Goal: Communication & Community: Answer question/provide support

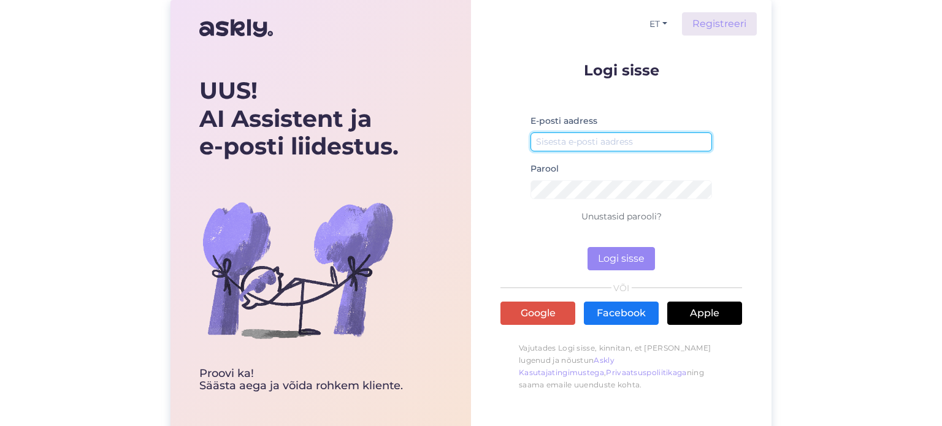
click at [596, 139] on input "email" at bounding box center [621, 141] width 182 height 19
paste input "[EMAIL_ADDRESS][DOMAIN_NAME]"
type input "[EMAIL_ADDRESS][DOMAIN_NAME]"
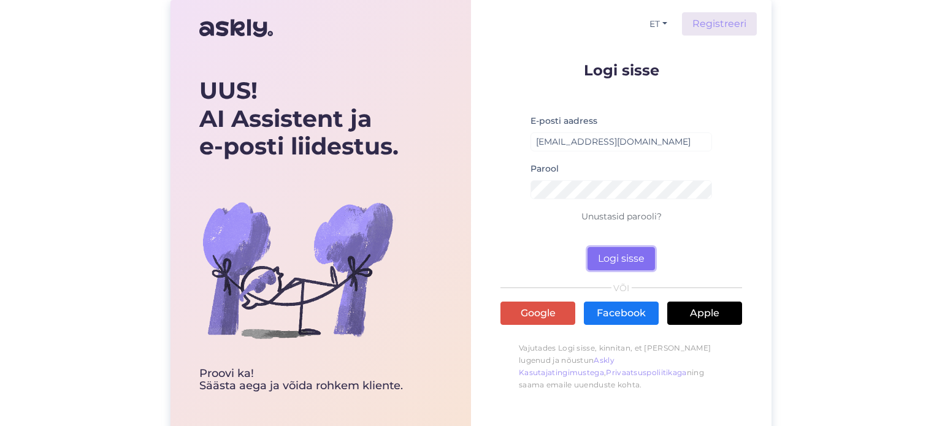
click at [624, 257] on button "Logi sisse" at bounding box center [621, 258] width 67 height 23
click at [613, 254] on button "Logi sisse" at bounding box center [621, 258] width 67 height 23
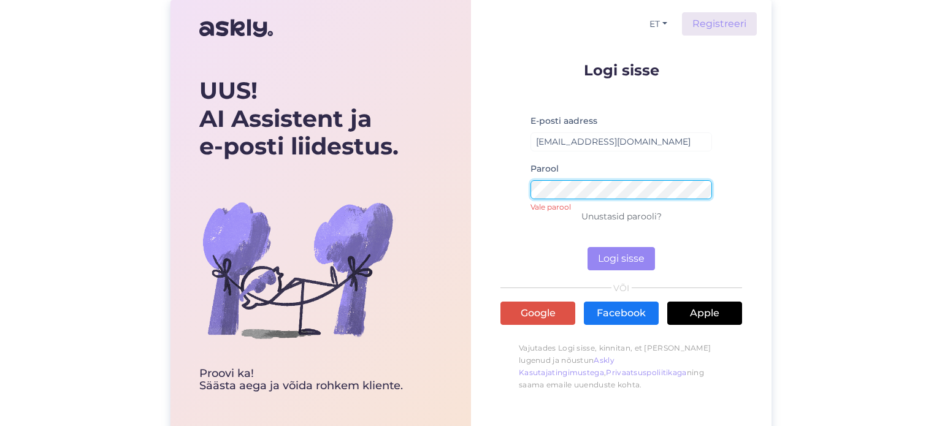
click at [451, 179] on div "UUS! AI Assistent ja e-posti liidestus. Proovi ka! Säästa aega [PERSON_NAME] ro…" at bounding box center [470, 217] width 601 height 435
click at [588, 247] on button "Logi sisse" at bounding box center [621, 258] width 67 height 23
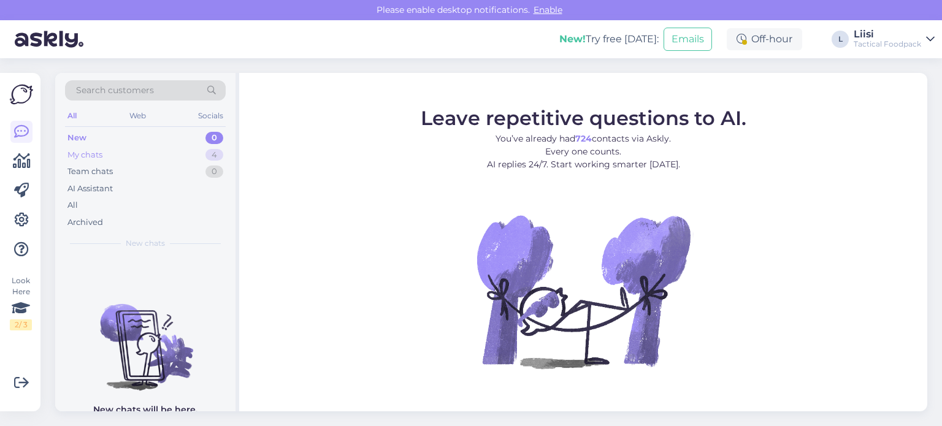
click at [101, 156] on div "My chats" at bounding box center [84, 155] width 35 height 12
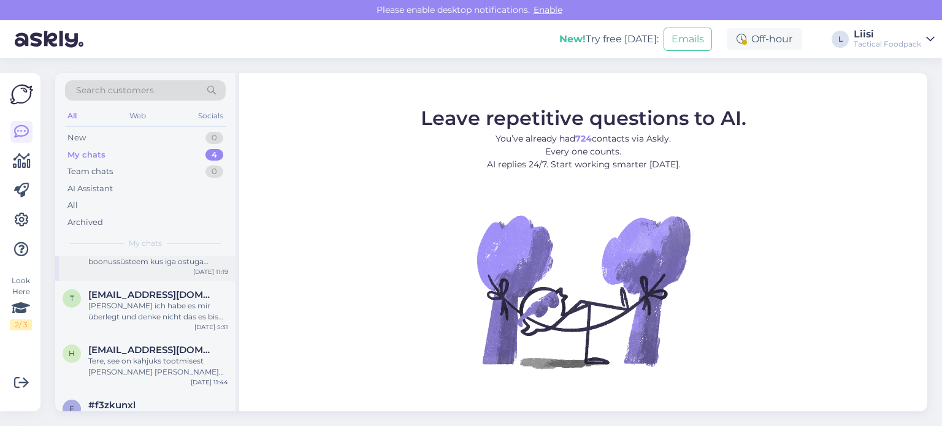
scroll to position [65, 0]
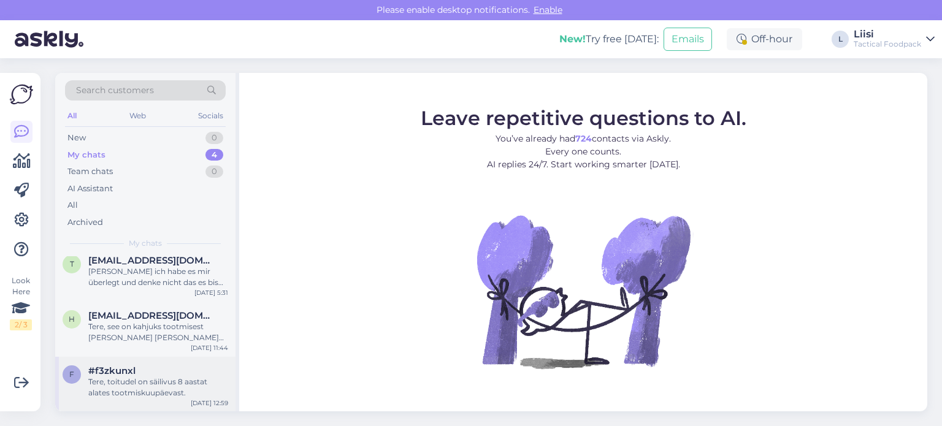
click at [136, 388] on div "Tere, toitudel on säilivus 8 aastat alates tootmiskuupäevast." at bounding box center [158, 388] width 140 height 22
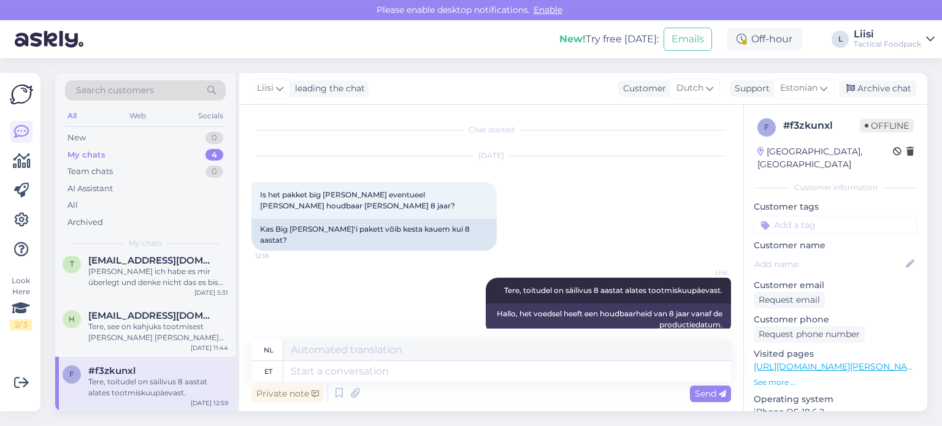
scroll to position [9, 0]
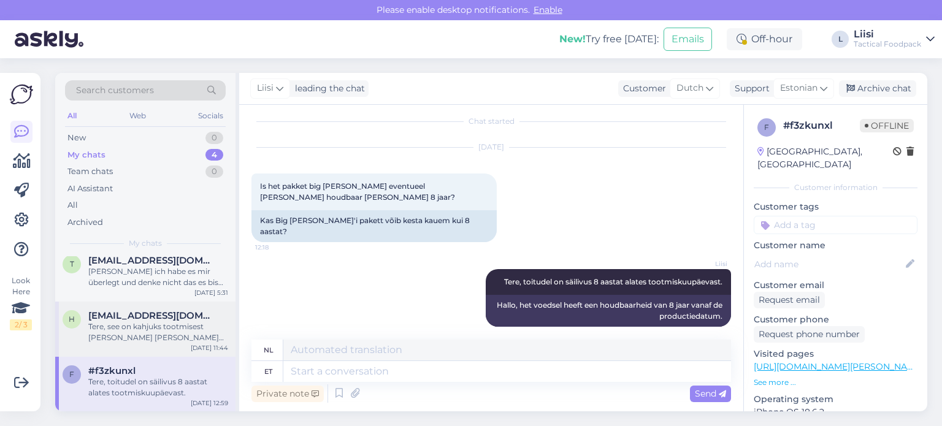
click at [132, 331] on div "Tere, see on kahjuks tootmisest [PERSON_NAME] [PERSON_NAME] ostetud piisavalt, …" at bounding box center [158, 332] width 140 height 22
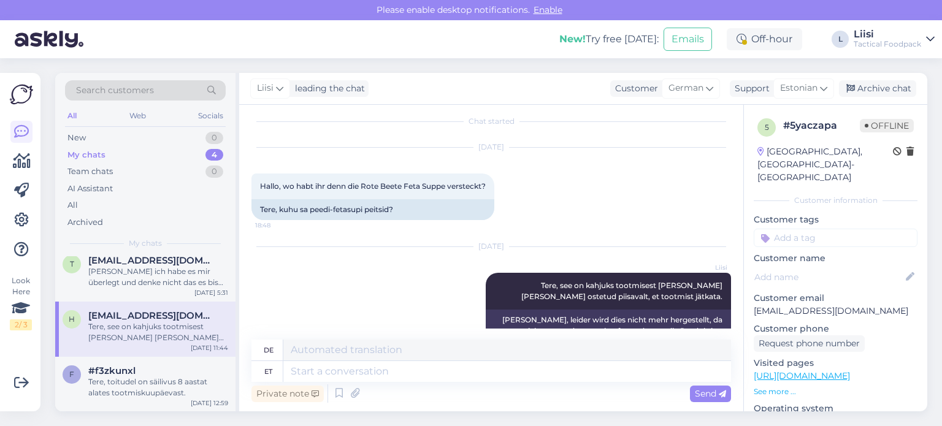
scroll to position [45, 0]
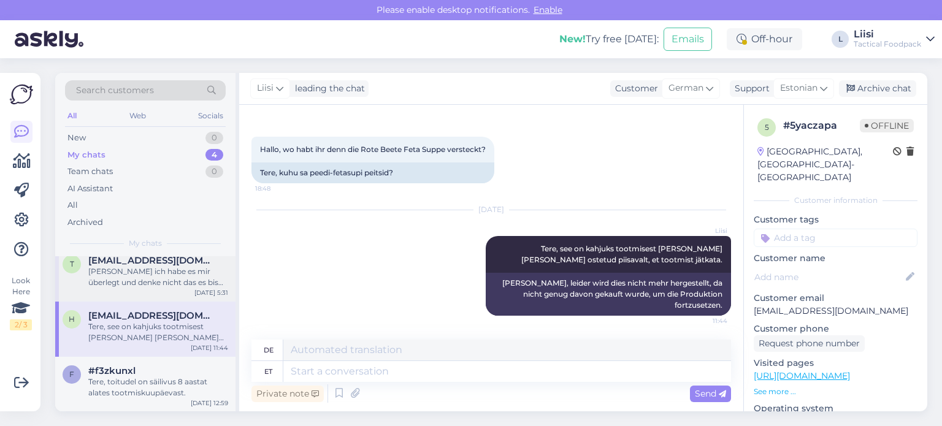
click at [139, 275] on div "[PERSON_NAME] ich habe es mir überlegt und denke nicht das es bis dahin kommt d…" at bounding box center [158, 277] width 140 height 22
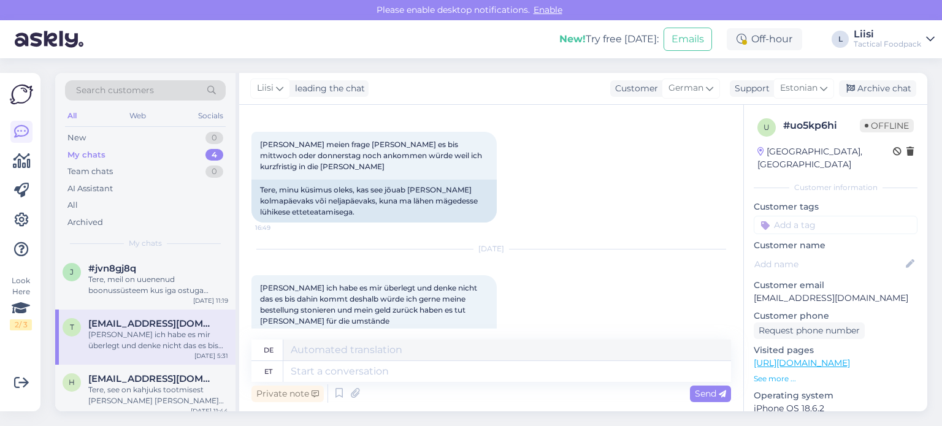
scroll to position [0, 0]
click at [162, 296] on div "Tere, meil on uuenenud boonussüsteem kus iga ostuga teenib klient punkte, mille…" at bounding box center [158, 287] width 140 height 22
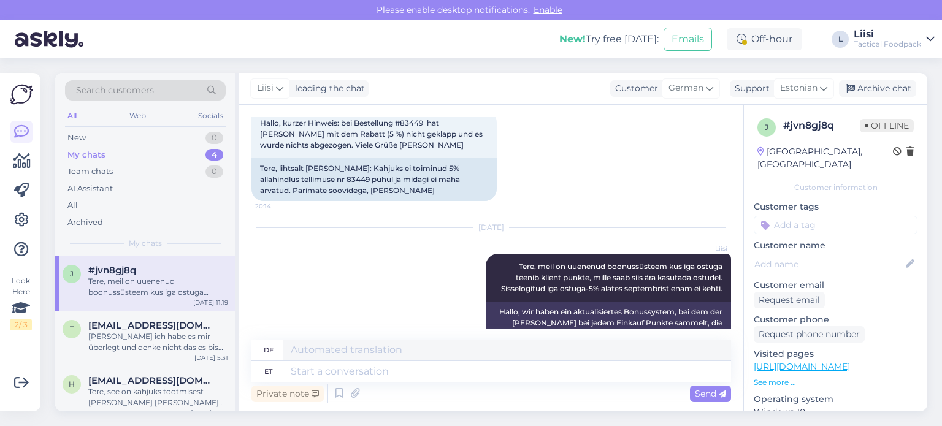
scroll to position [704, 0]
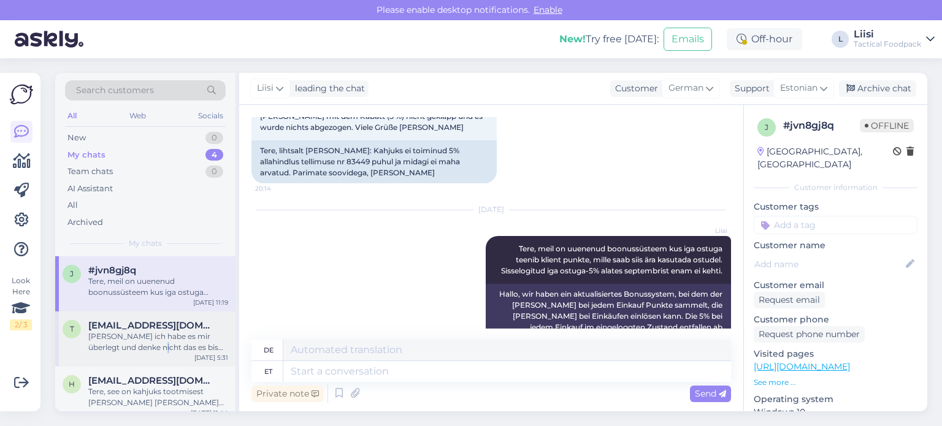
click at [148, 343] on div "[PERSON_NAME] ich habe es mir überlegt und denke nicht das es bis dahin kommt d…" at bounding box center [158, 342] width 140 height 22
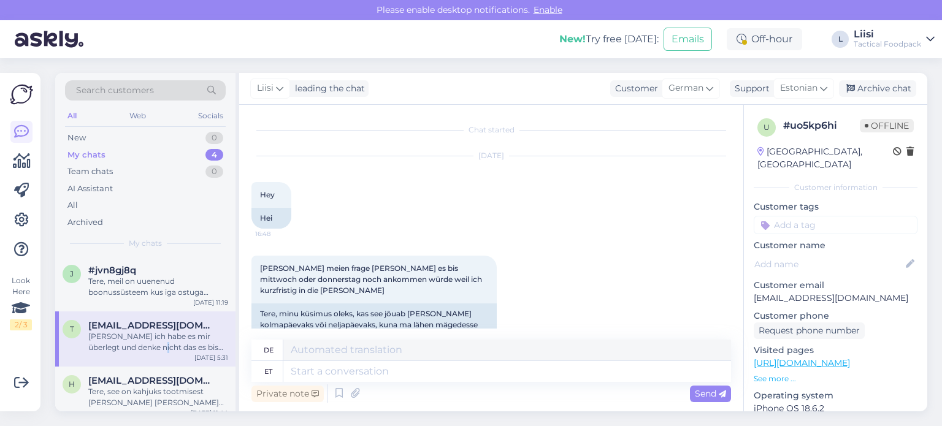
scroll to position [185, 0]
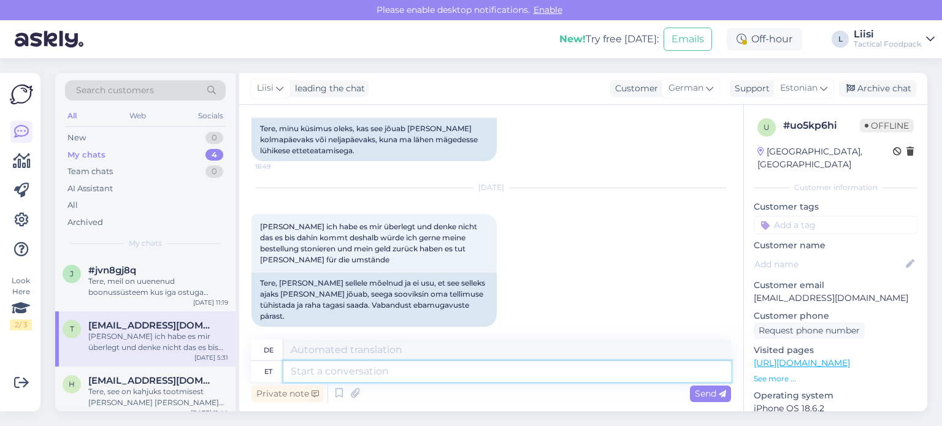
click at [332, 370] on textarea at bounding box center [507, 371] width 448 height 21
type textarea "Tere!"
type textarea "Hallo!"
type textarea "Tere! [GEOGRAPHIC_DATA]"
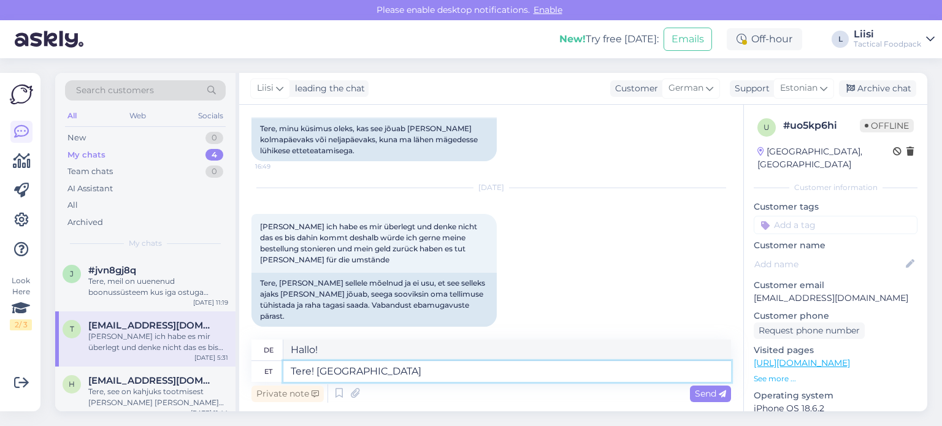
type textarea "Hallo! Bitte"
type textarea "Tere! Palun kirjutage"
type textarea "Hallo! Bitte schreiben Sie"
type textarea "Tere! Palun kirjutage [EMAIL_ADDRESS][DOMAIN_NAME]"
type textarea "Hallo! Bitte schreiben Sie [EMAIL_ADDRESS][DOMAIN_NAME]"
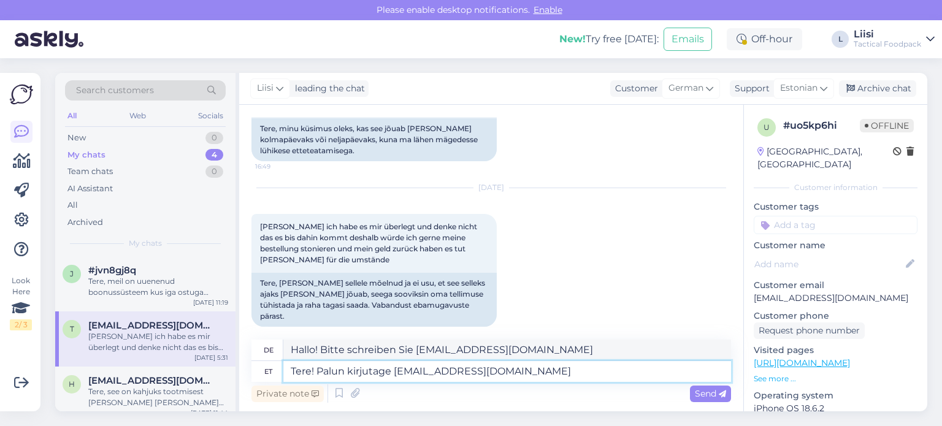
type textarea "Tere! Palun kirjutage [EMAIL_ADDRESS][DOMAIN_NAME]"
click at [416, 354] on textarea "Hallo! Bitte schreiben Sie [EMAIL_ADDRESS][DOMAIN_NAME]" at bounding box center [507, 350] width 448 height 21
type textarea "Hallo! Bitte schreiben Sie an [EMAIL_ADDRESS][DOMAIN_NAME]"
click at [709, 390] on span "Send" at bounding box center [710, 393] width 31 height 11
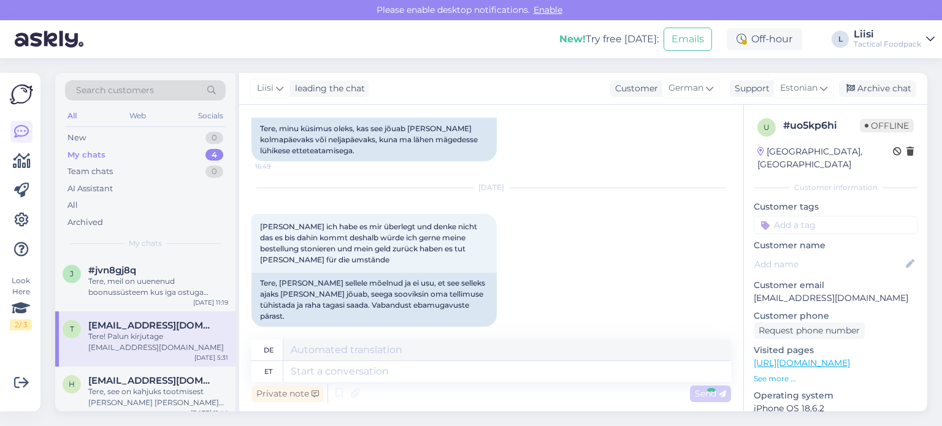
scroll to position [259, 0]
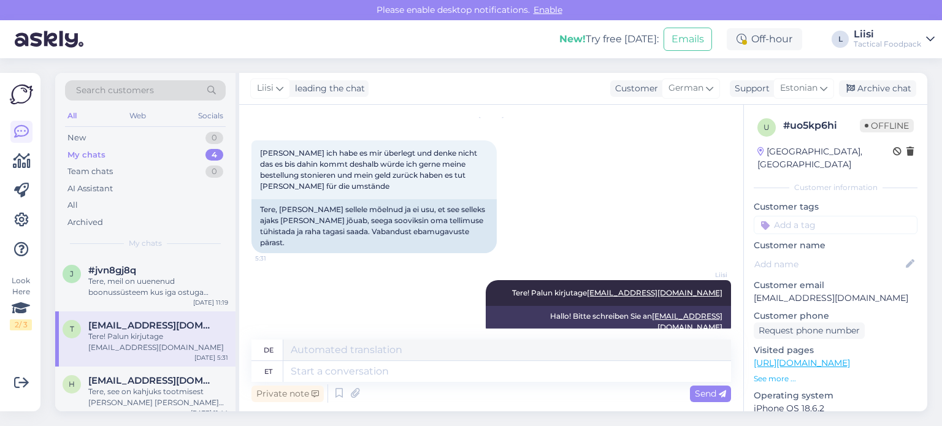
click at [539, 389] on div "Private note Send" at bounding box center [491, 393] width 480 height 23
